Goal: Check status: Check status

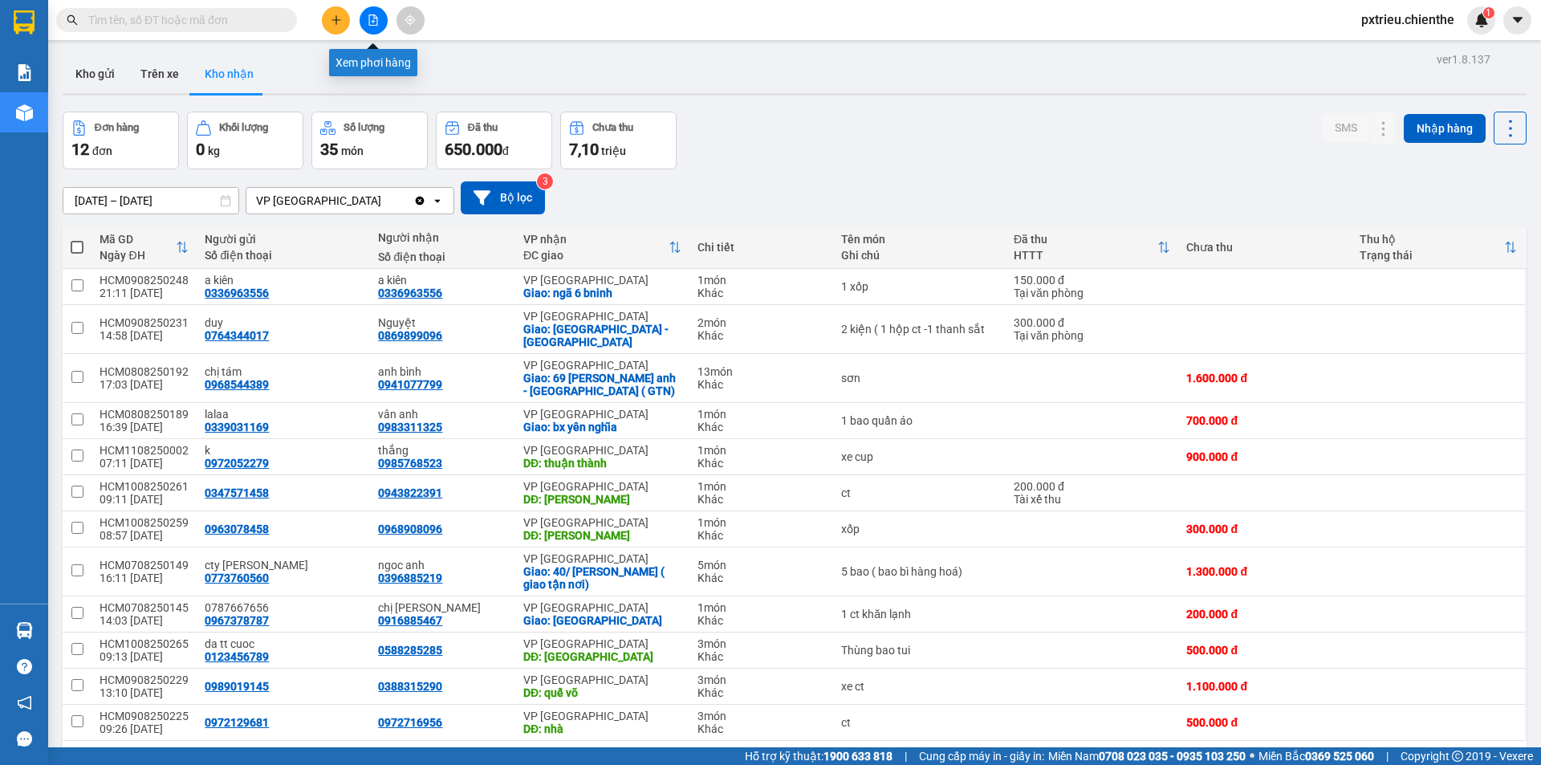
click at [370, 20] on icon "file-add" at bounding box center [373, 19] width 11 height 11
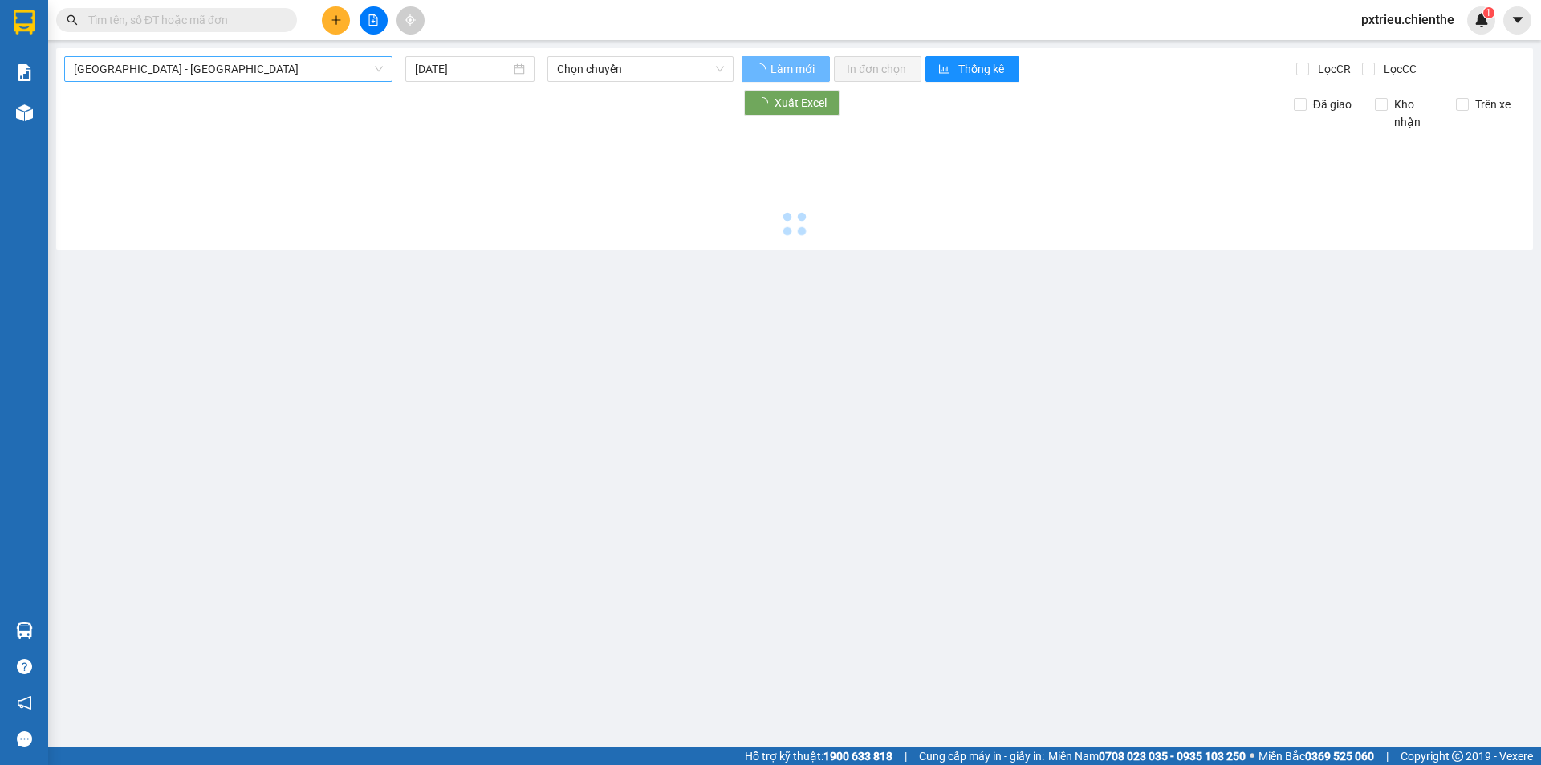
click at [368, 61] on span "[GEOGRAPHIC_DATA] - [GEOGRAPHIC_DATA]" at bounding box center [228, 69] width 309 height 24
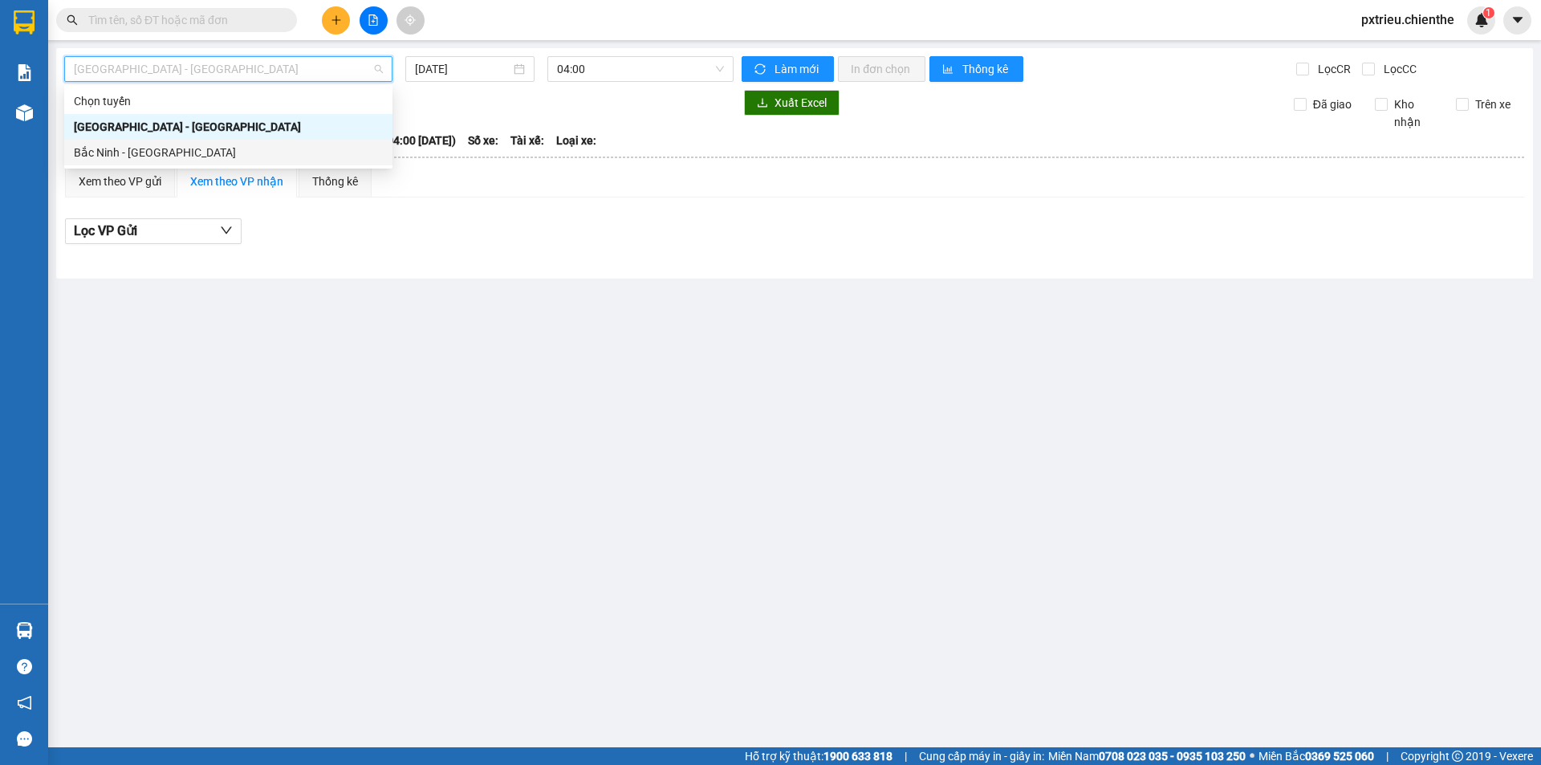
click at [181, 148] on div "Bắc Ninh - [GEOGRAPHIC_DATA]" at bounding box center [228, 153] width 309 height 18
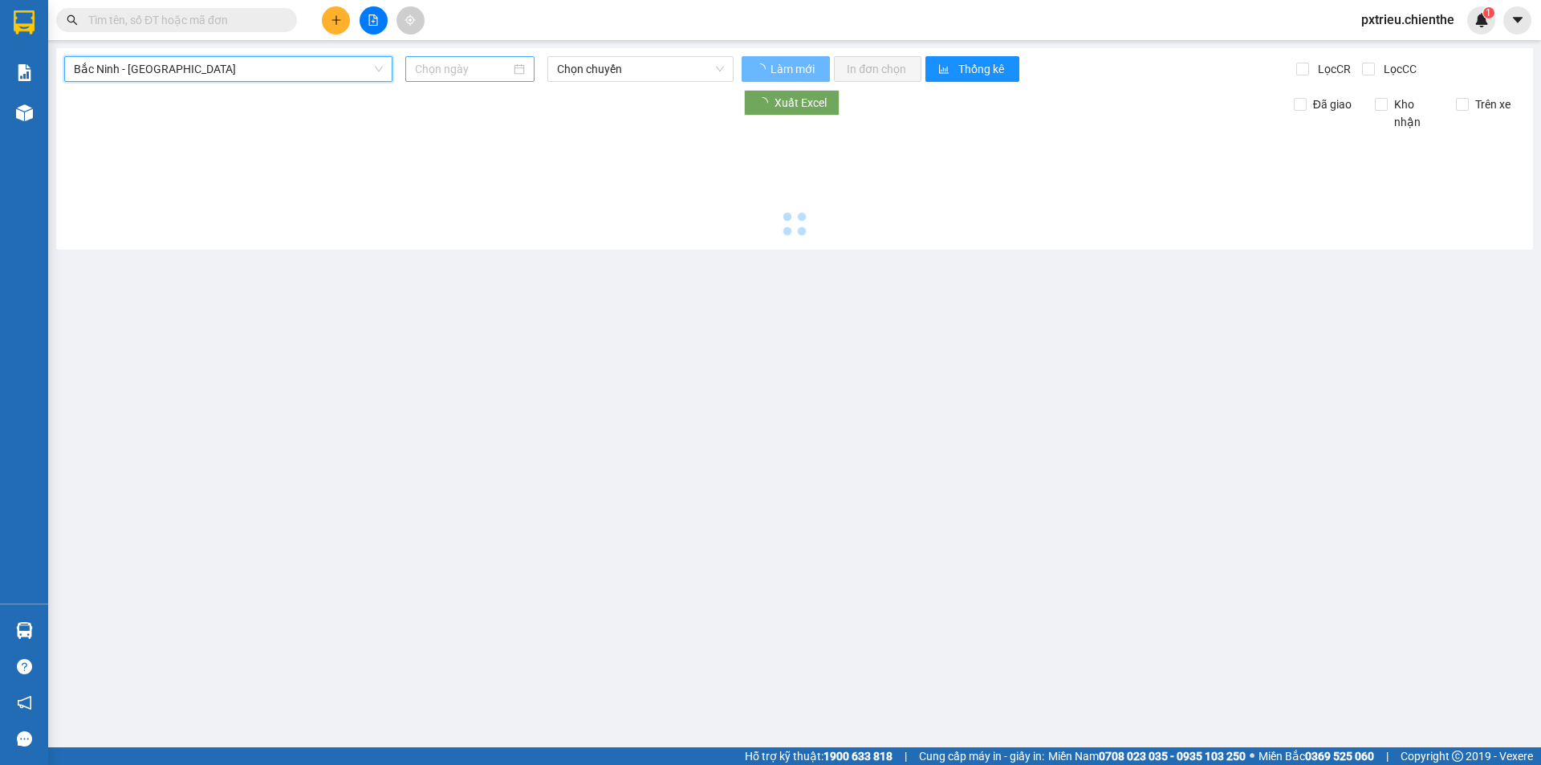
type input "[DATE]"
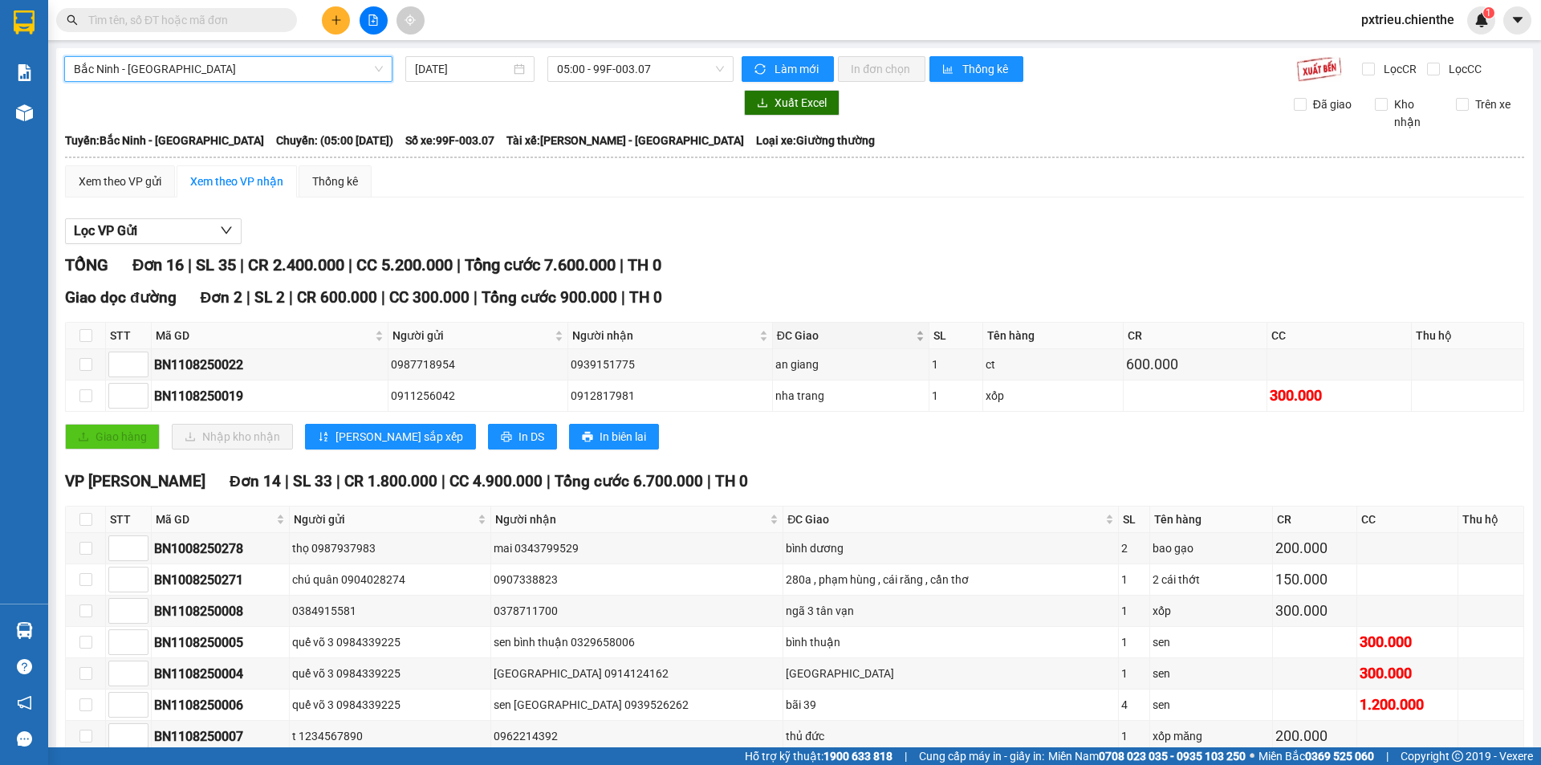
scroll to position [307, 0]
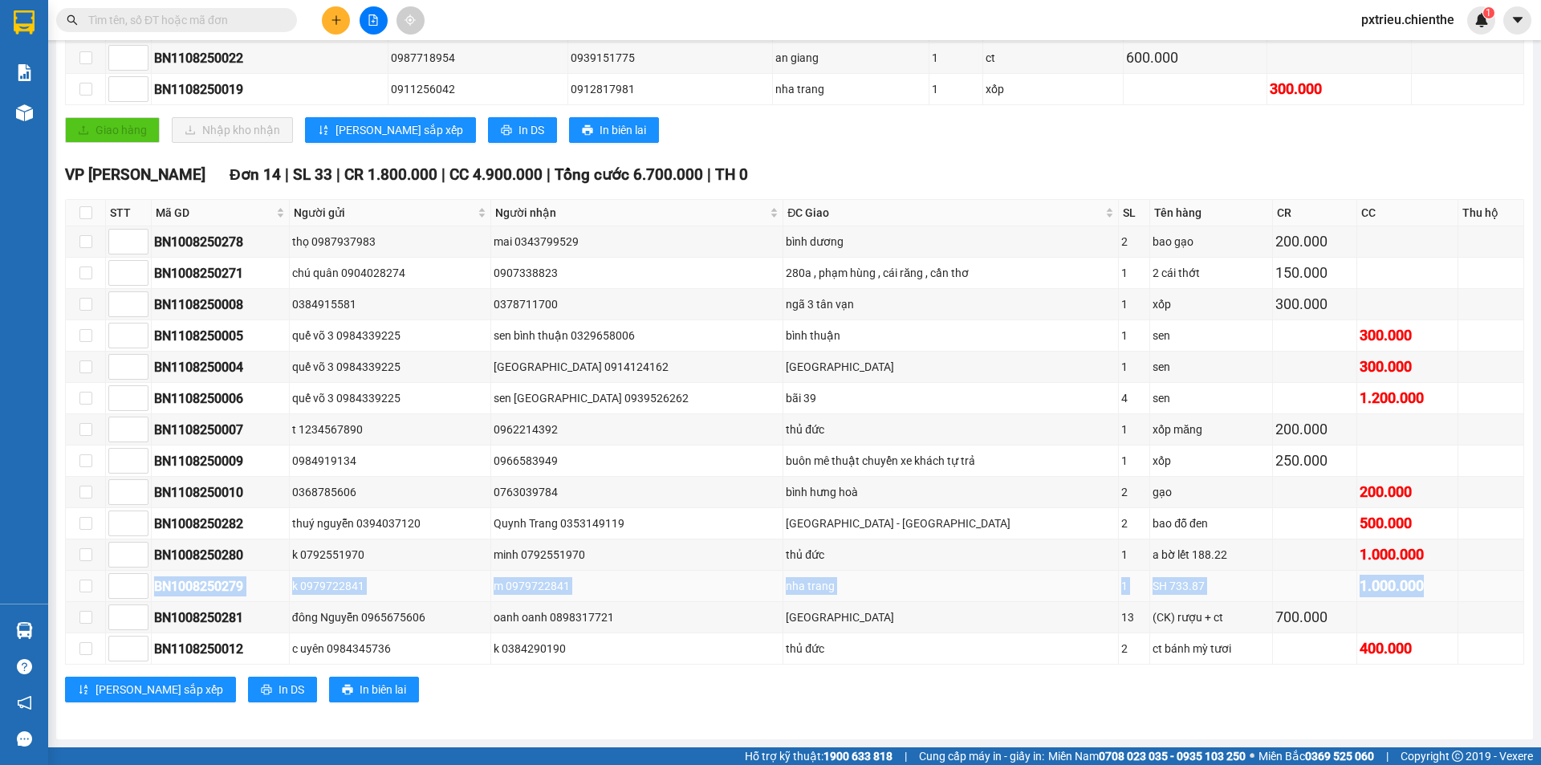
drag, startPoint x: 154, startPoint y: 588, endPoint x: 1403, endPoint y: 576, distance: 1249.1
click at [1403, 576] on tr "BN1008250279 k 0979722841 m 0979722841 nha trang 1 SH 733.87 1.000.000" at bounding box center [795, 586] width 1459 height 31
copy tr "BN1008250279 k 0979722841 m 0979722841 nha trang 1 SH 733.87 1.000.000"
